Goal: Transaction & Acquisition: Purchase product/service

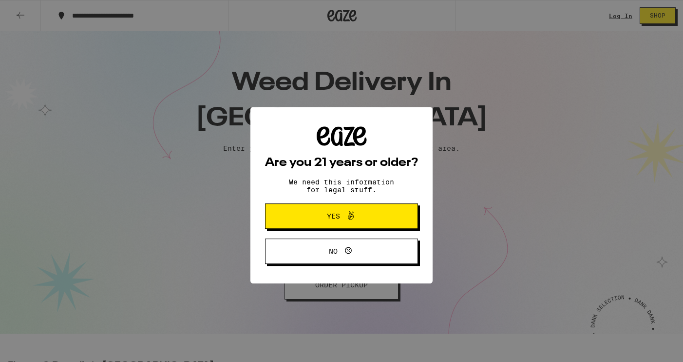
click at [344, 204] on span at bounding box center [348, 201] width 17 height 13
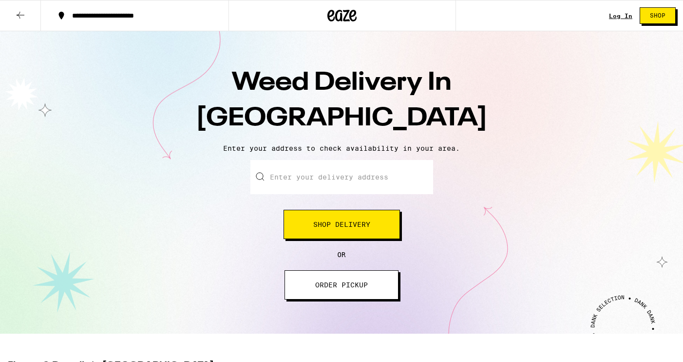
click at [310, 182] on input "Enter your delivery address" at bounding box center [342, 177] width 183 height 34
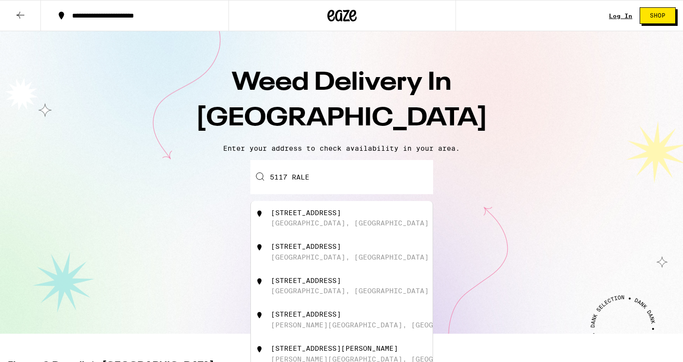
click at [306, 216] on div "[STREET_ADDRESS]" at bounding box center [306, 213] width 70 height 8
type input "[STREET_ADDRESS]"
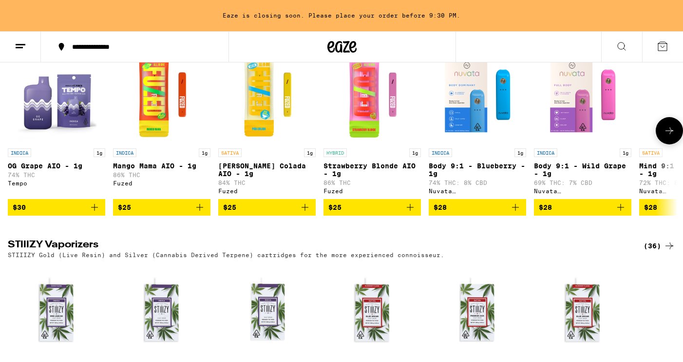
scroll to position [1032, 0]
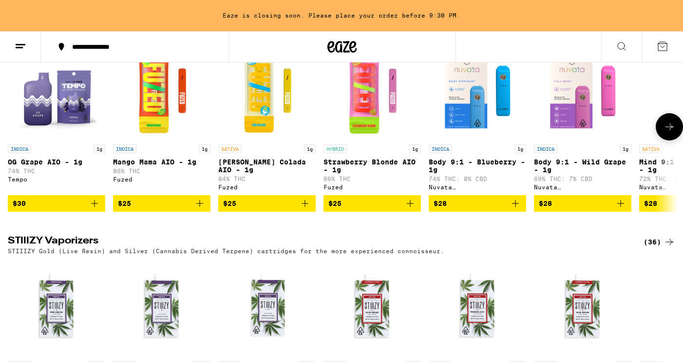
click at [162, 117] on img "Open page for Mango Mama AIO - 1g from Fuzed" at bounding box center [161, 90] width 97 height 97
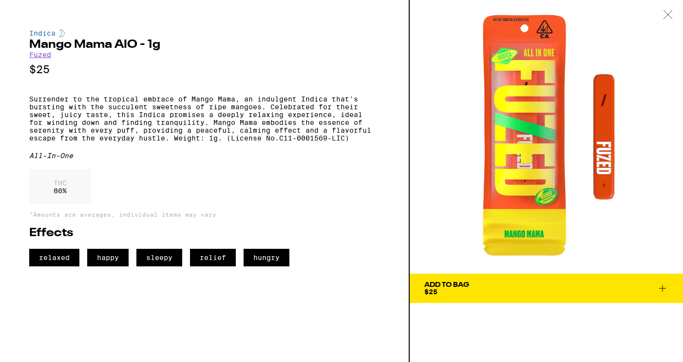
click at [436, 285] on div "Add To Bag" at bounding box center [447, 284] width 45 height 7
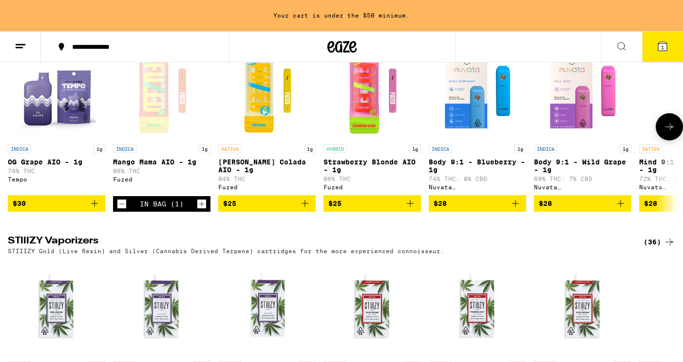
click at [663, 140] on button at bounding box center [669, 126] width 27 height 27
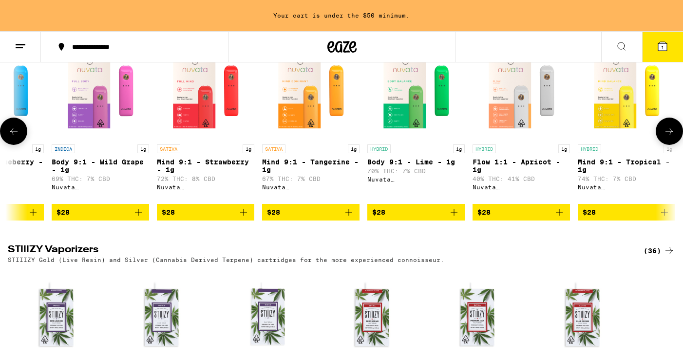
scroll to position [0, 562]
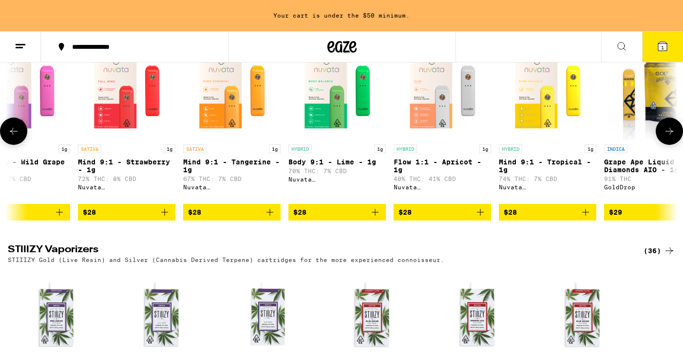
click at [666, 137] on icon at bounding box center [670, 131] width 12 height 12
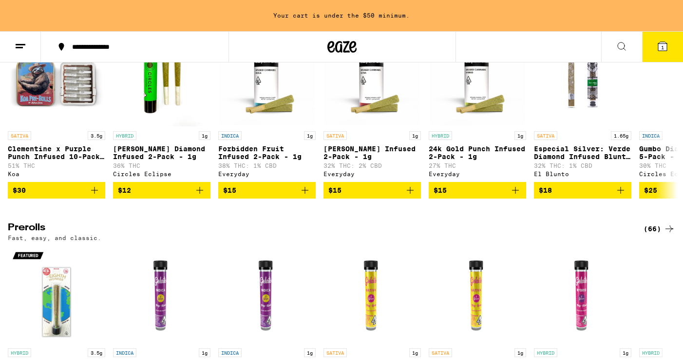
scroll to position [1707, 0]
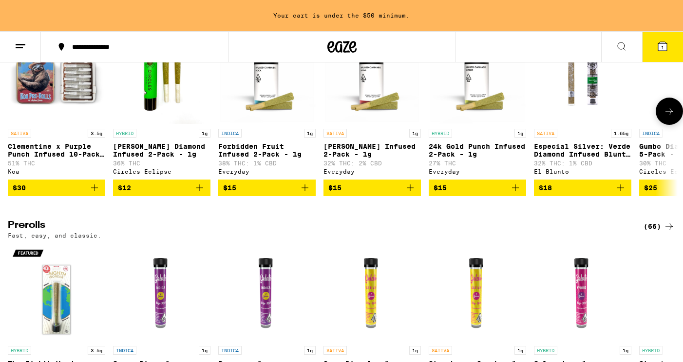
click at [162, 124] on img "Open page for Runtz Diamond Infused 2-Pack - 1g from Circles Eclipse" at bounding box center [161, 74] width 97 height 97
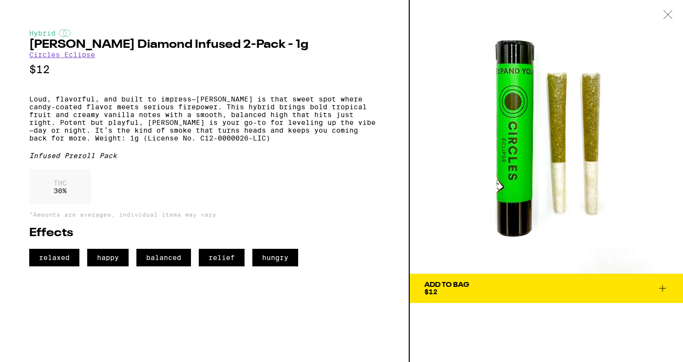
click at [450, 286] on div "Add To Bag" at bounding box center [447, 284] width 45 height 7
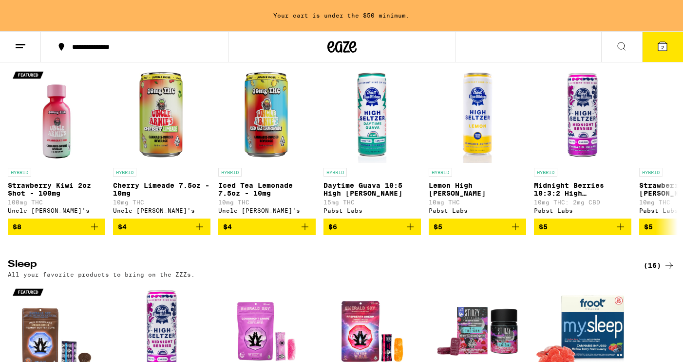
scroll to position [2564, 0]
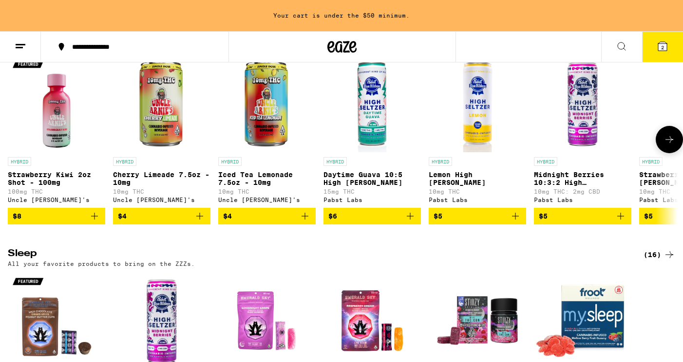
click at [666, 145] on icon at bounding box center [670, 140] width 12 height 12
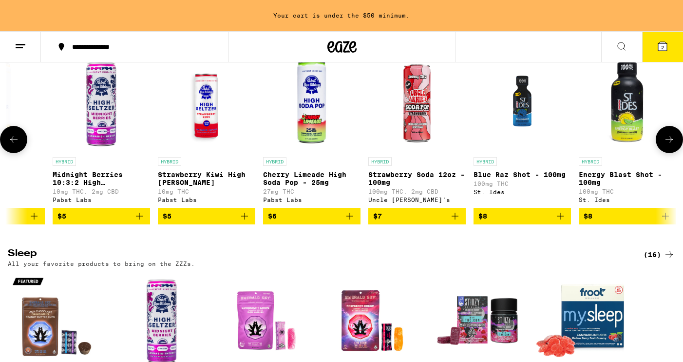
scroll to position [0, 562]
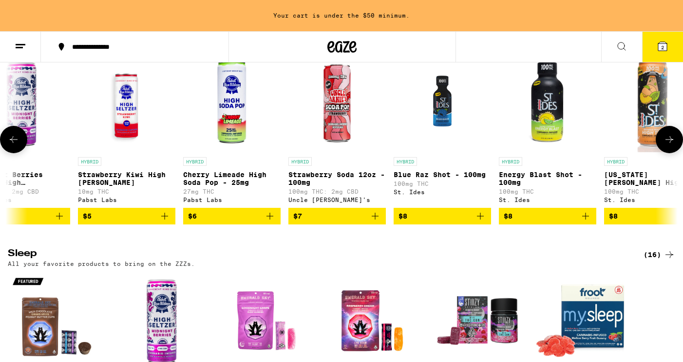
click at [666, 145] on icon at bounding box center [670, 140] width 12 height 12
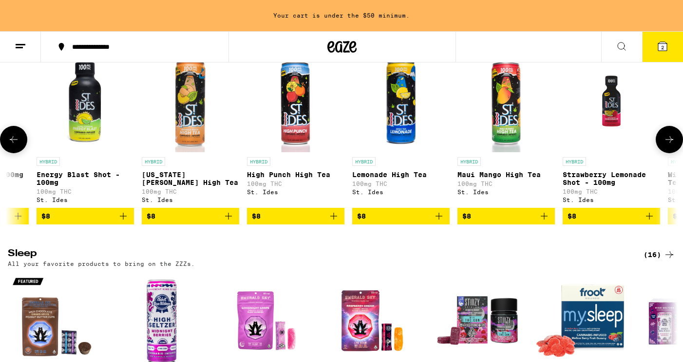
scroll to position [0, 1123]
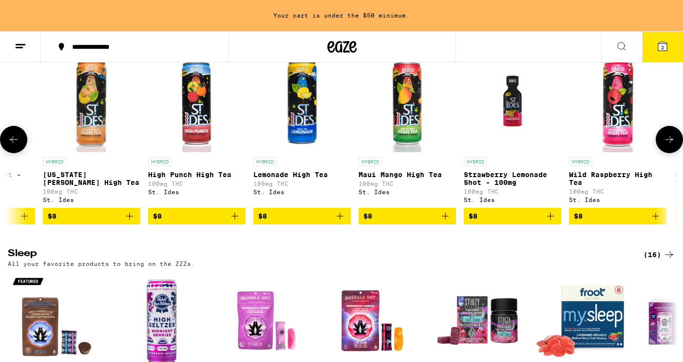
click at [666, 145] on icon at bounding box center [670, 140] width 12 height 12
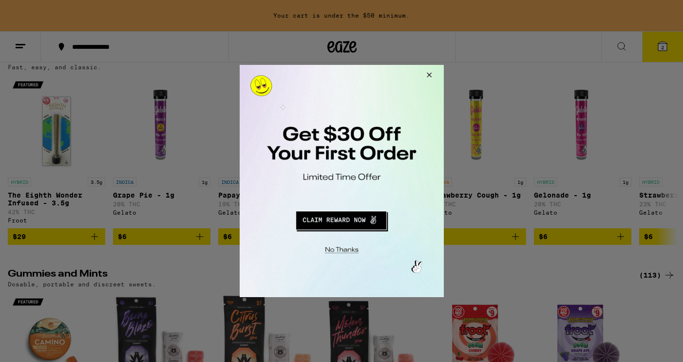
scroll to position [1864, 0]
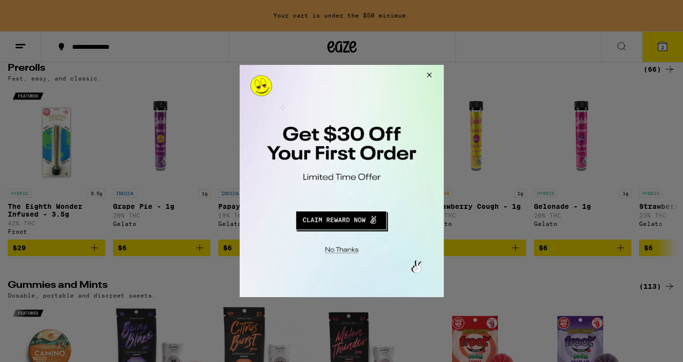
click at [428, 71] on button "Close Modal" at bounding box center [427, 76] width 26 height 23
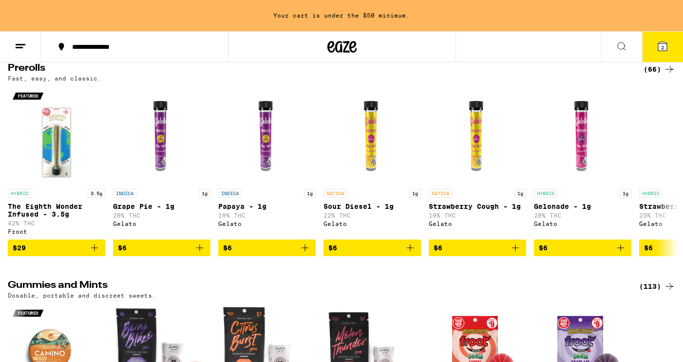
click at [663, 46] on span "2" at bounding box center [663, 47] width 3 height 6
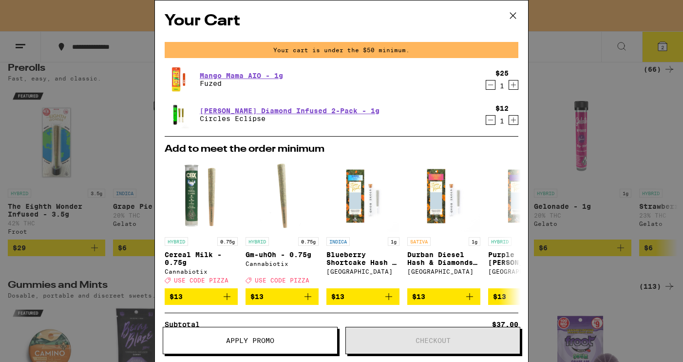
click at [593, 12] on div "Your Cart Your cart is under the $50 minimum. Mango Mama AIO - 1g Fuzed $25 1 […" at bounding box center [341, 181] width 683 height 362
